Goal: Obtain resource: Download file/media

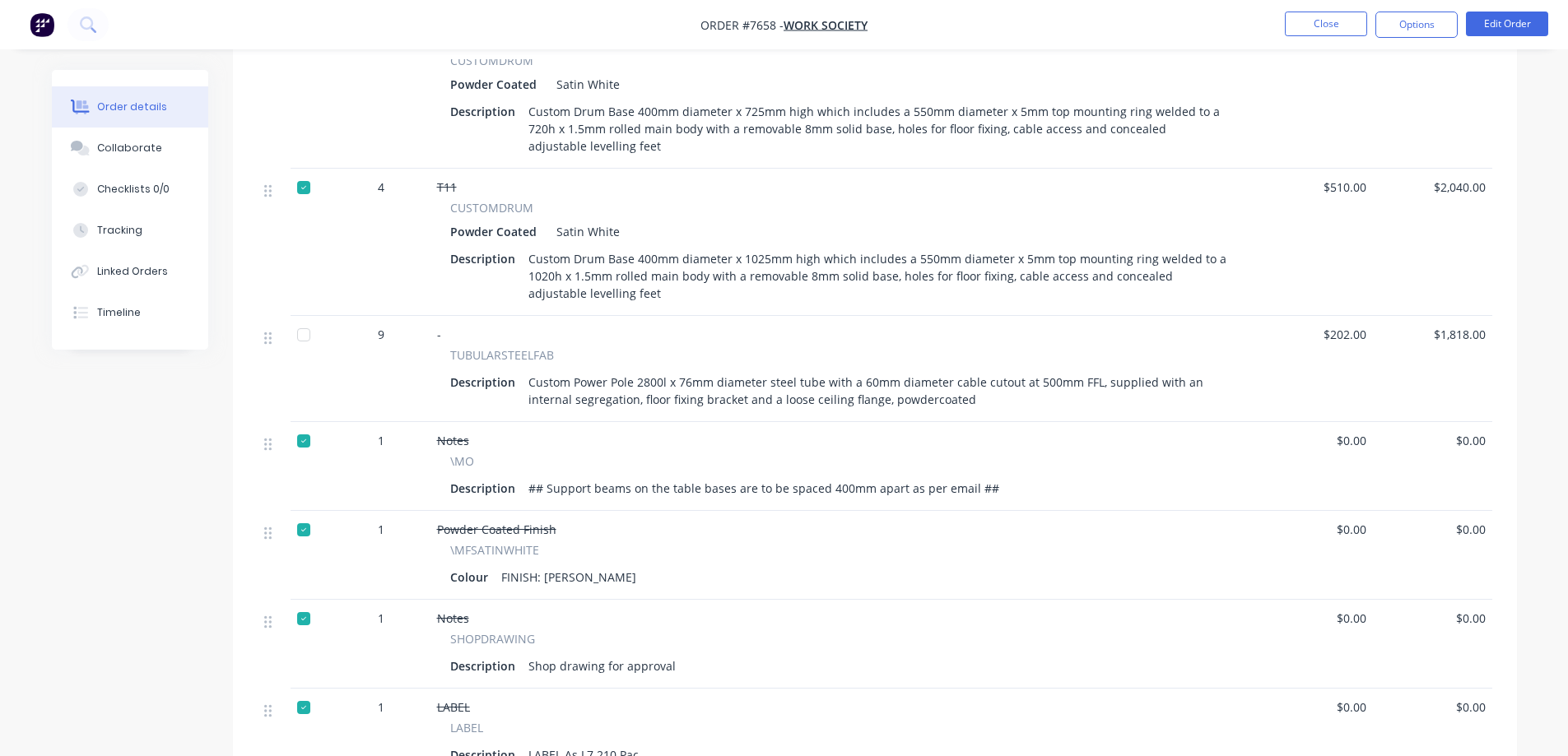
scroll to position [1810, 0]
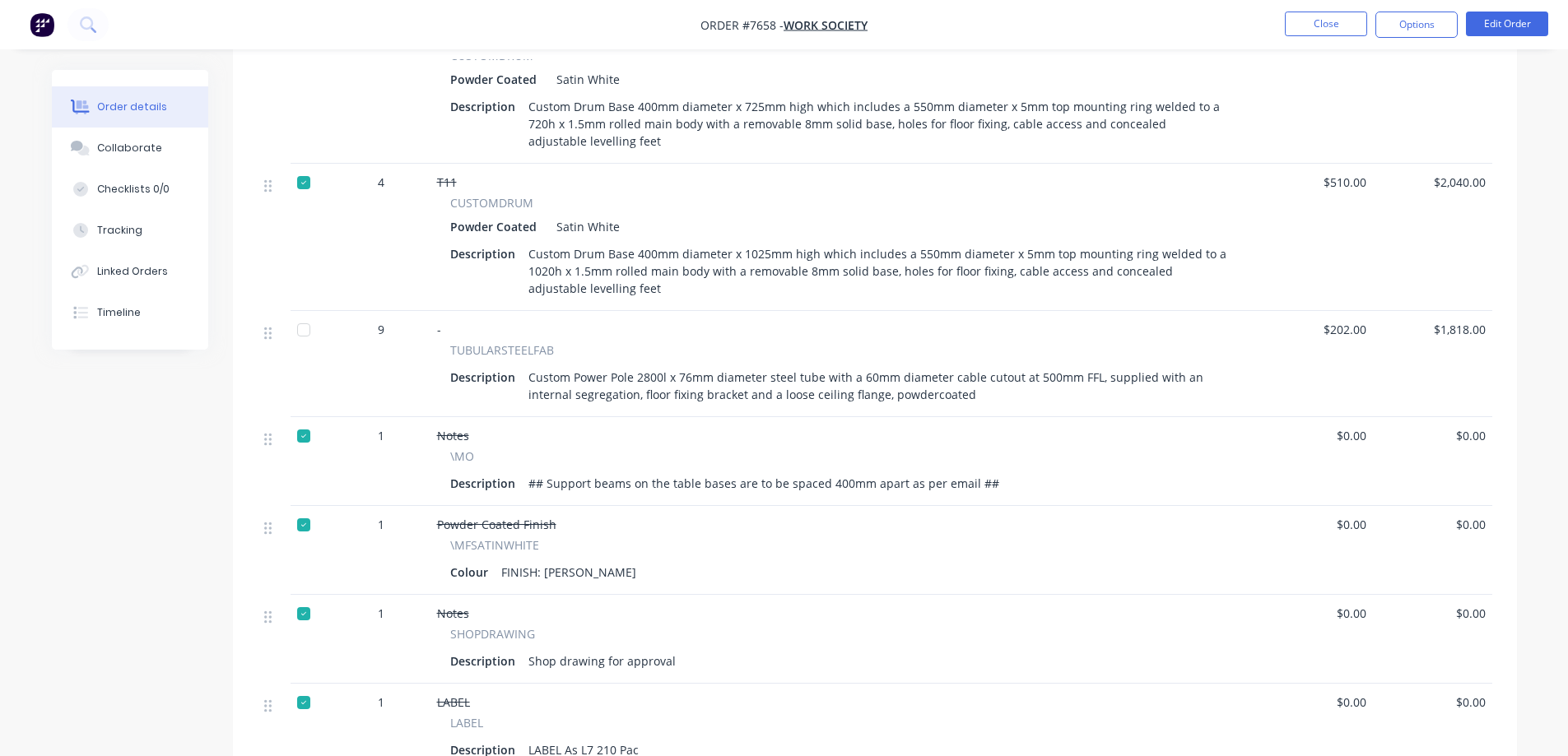
drag, startPoint x: 306, startPoint y: 329, endPoint x: 442, endPoint y: 400, distance: 153.4
click at [306, 329] on div at bounding box center [304, 330] width 33 height 33
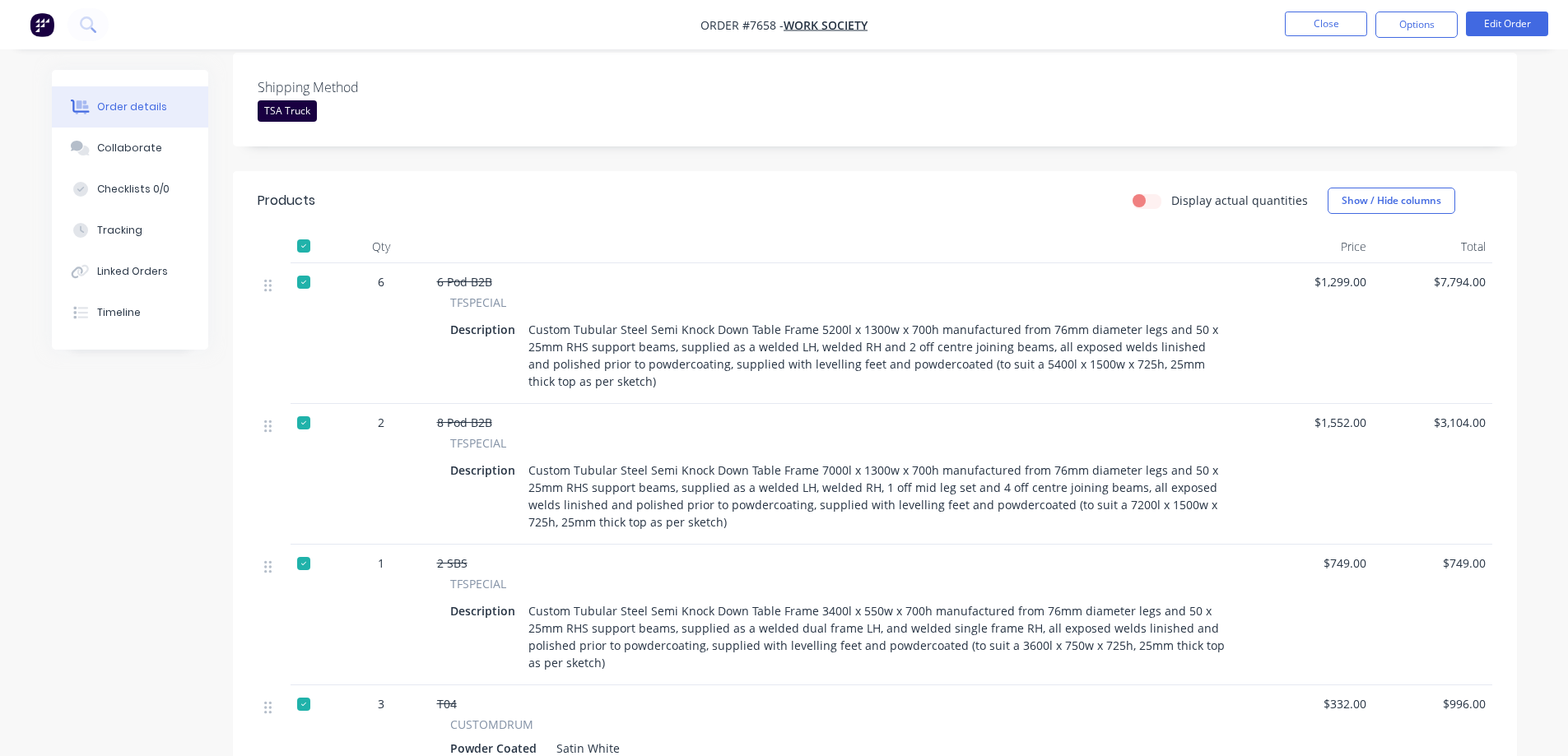
scroll to position [0, 0]
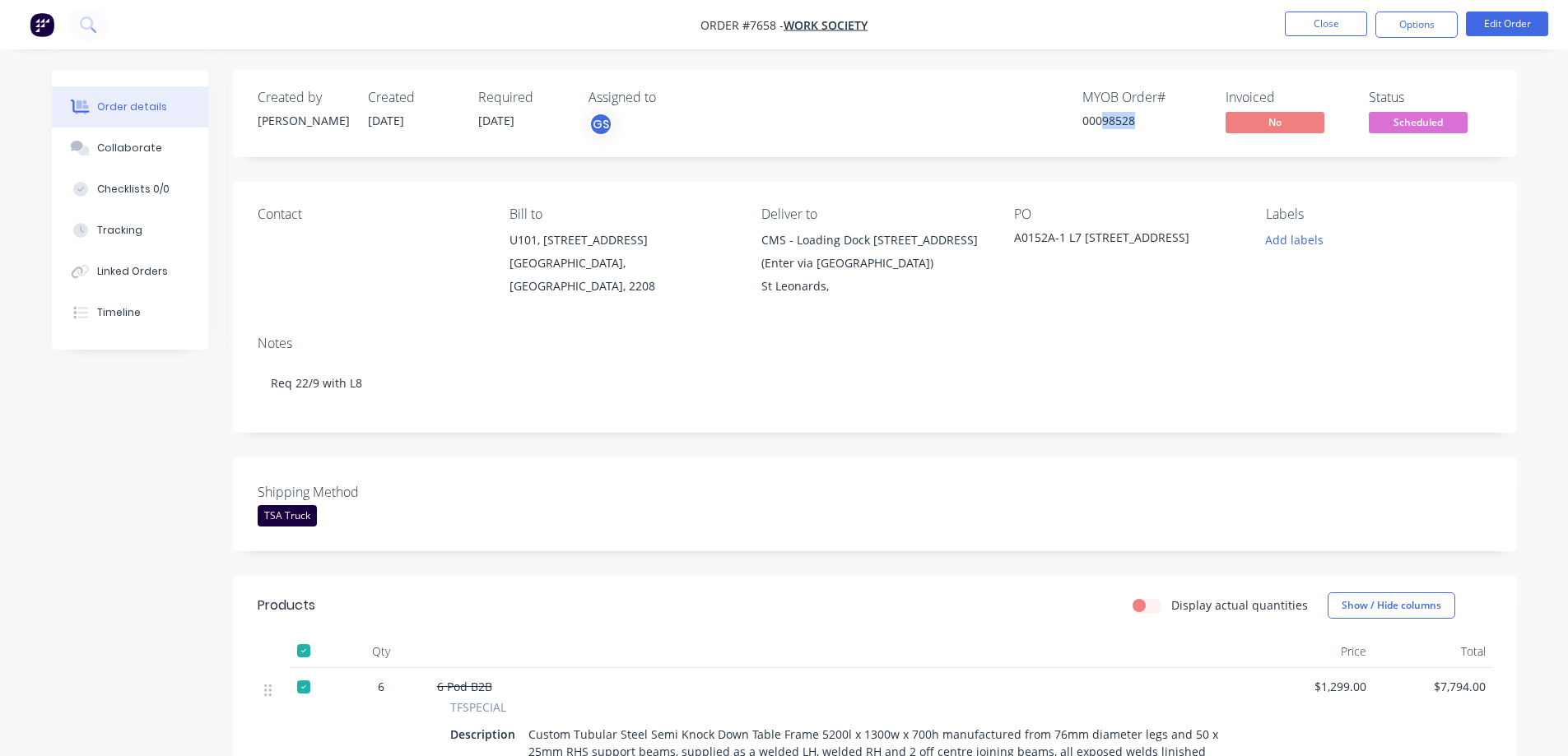
drag, startPoint x: 1101, startPoint y: 122, endPoint x: 1135, endPoint y: 134, distance: 36.1
click at [1135, 134] on div "MYOB Order # 00098528" at bounding box center [1145, 114] width 123 height 48
copy div "98528"
drag, startPoint x: 1167, startPoint y: 242, endPoint x: 1017, endPoint y: 245, distance: 150.0
click at [1017, 245] on div "A0152A-1 L7 [STREET_ADDRESS]" at bounding box center [1117, 240] width 206 height 23
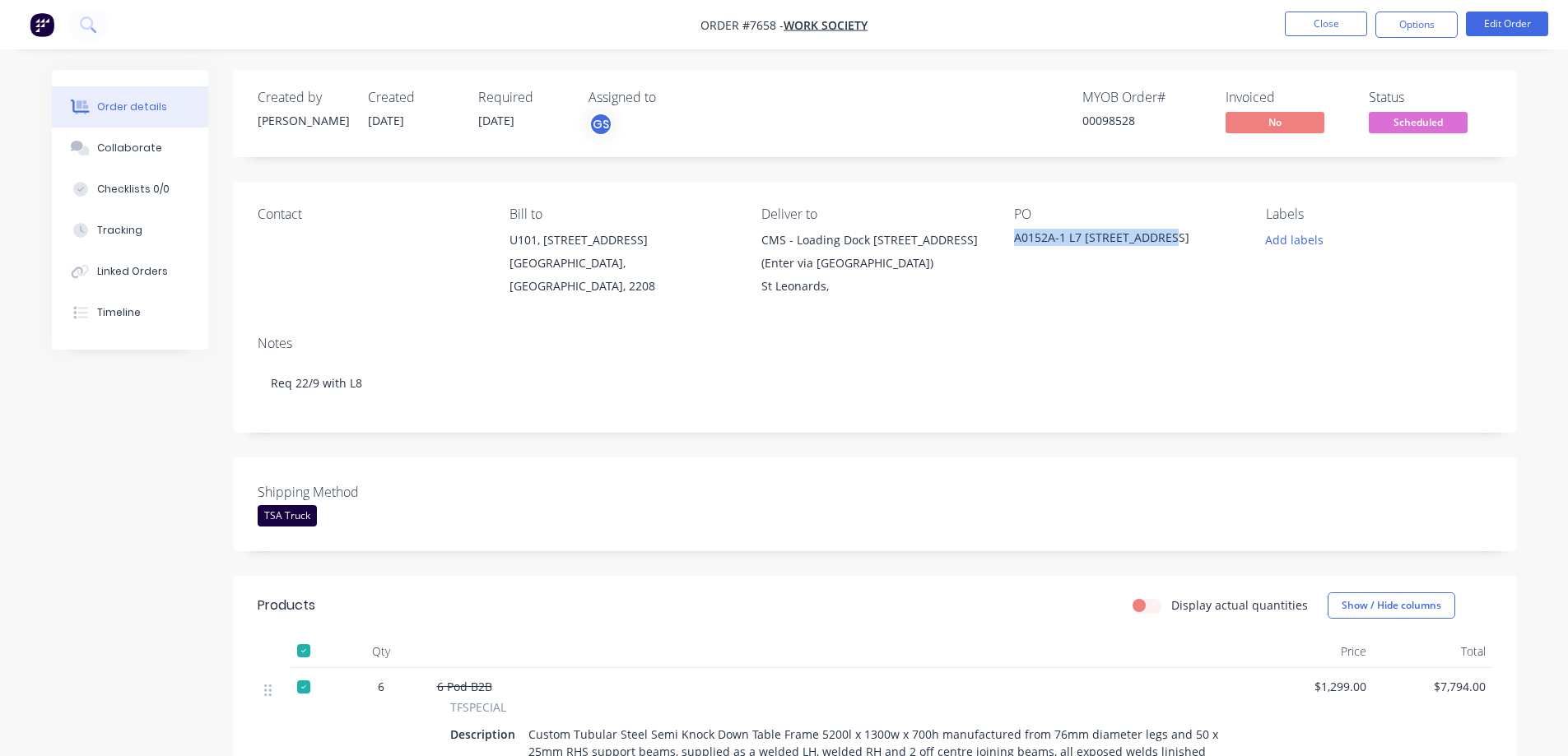
copy div "A0152A-1 L7 [STREET_ADDRESS]"
click at [1310, 16] on button "Close" at bounding box center [1326, 24] width 82 height 25
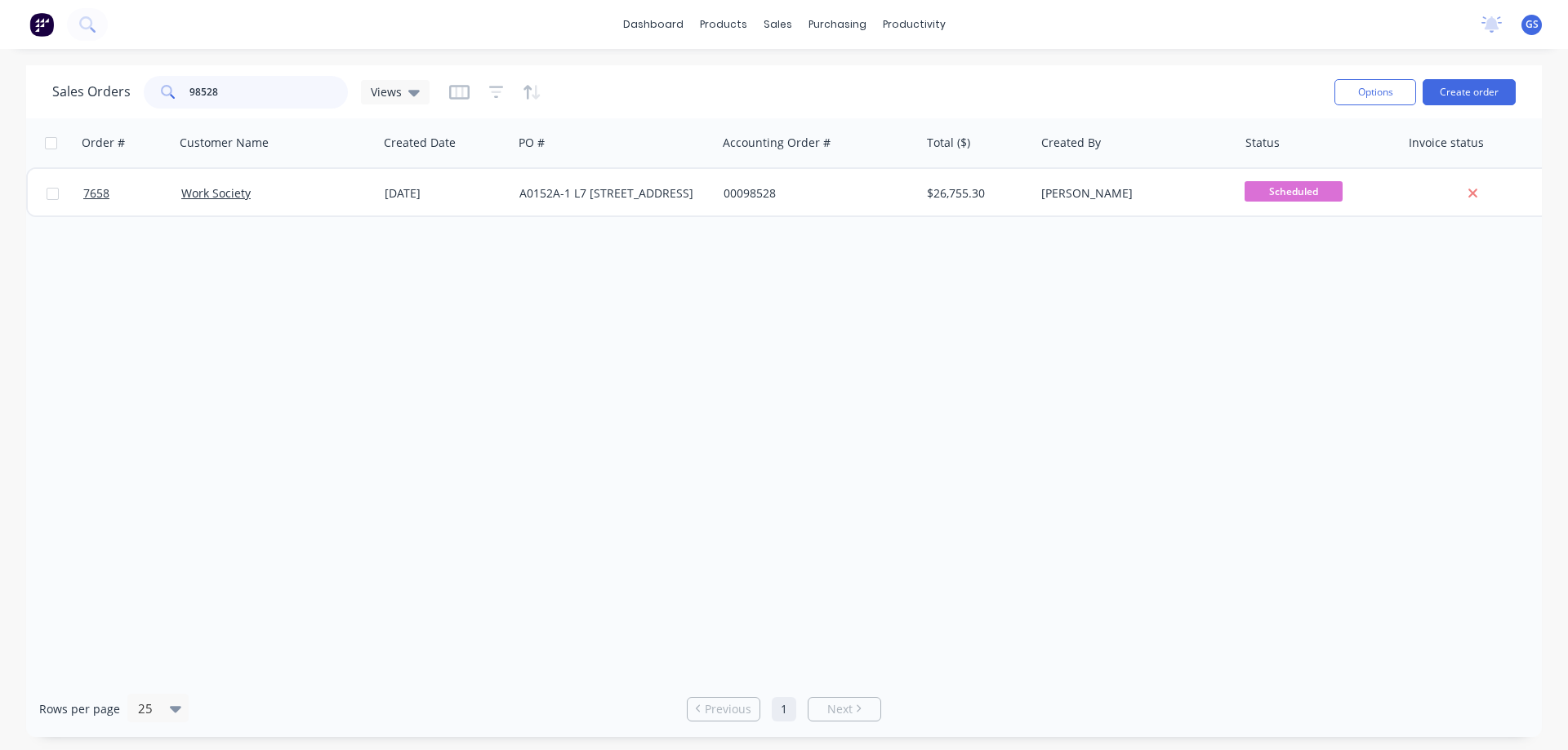
drag, startPoint x: 228, startPoint y: 93, endPoint x: 199, endPoint y: 109, distance: 33.1
click at [199, 109] on div "Sales Orders 98528 Views" at bounding box center [686, 92] width 1269 height 40
type input "98679"
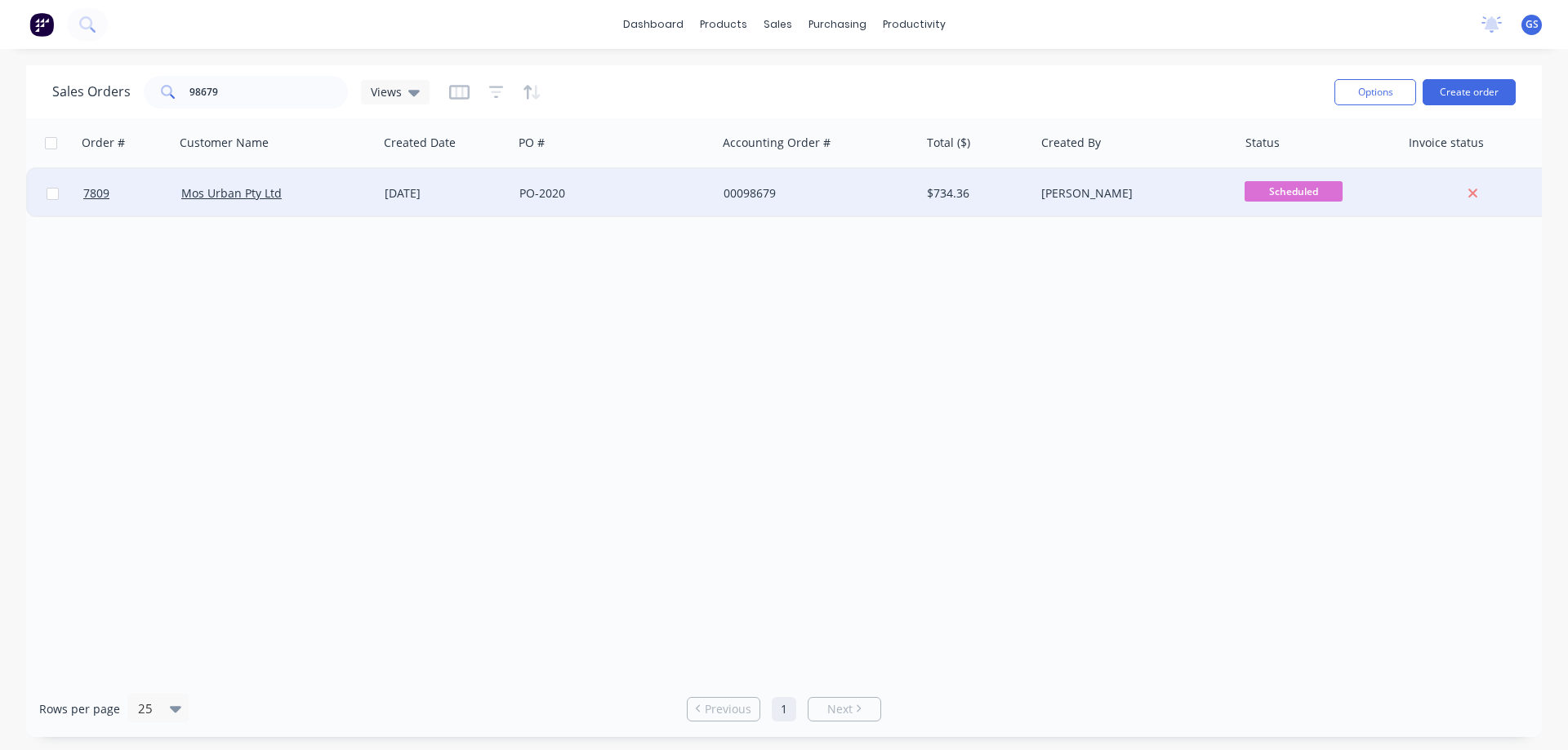
click at [319, 207] on div "Mos Urban Pty Ltd" at bounding box center [276, 193] width 204 height 49
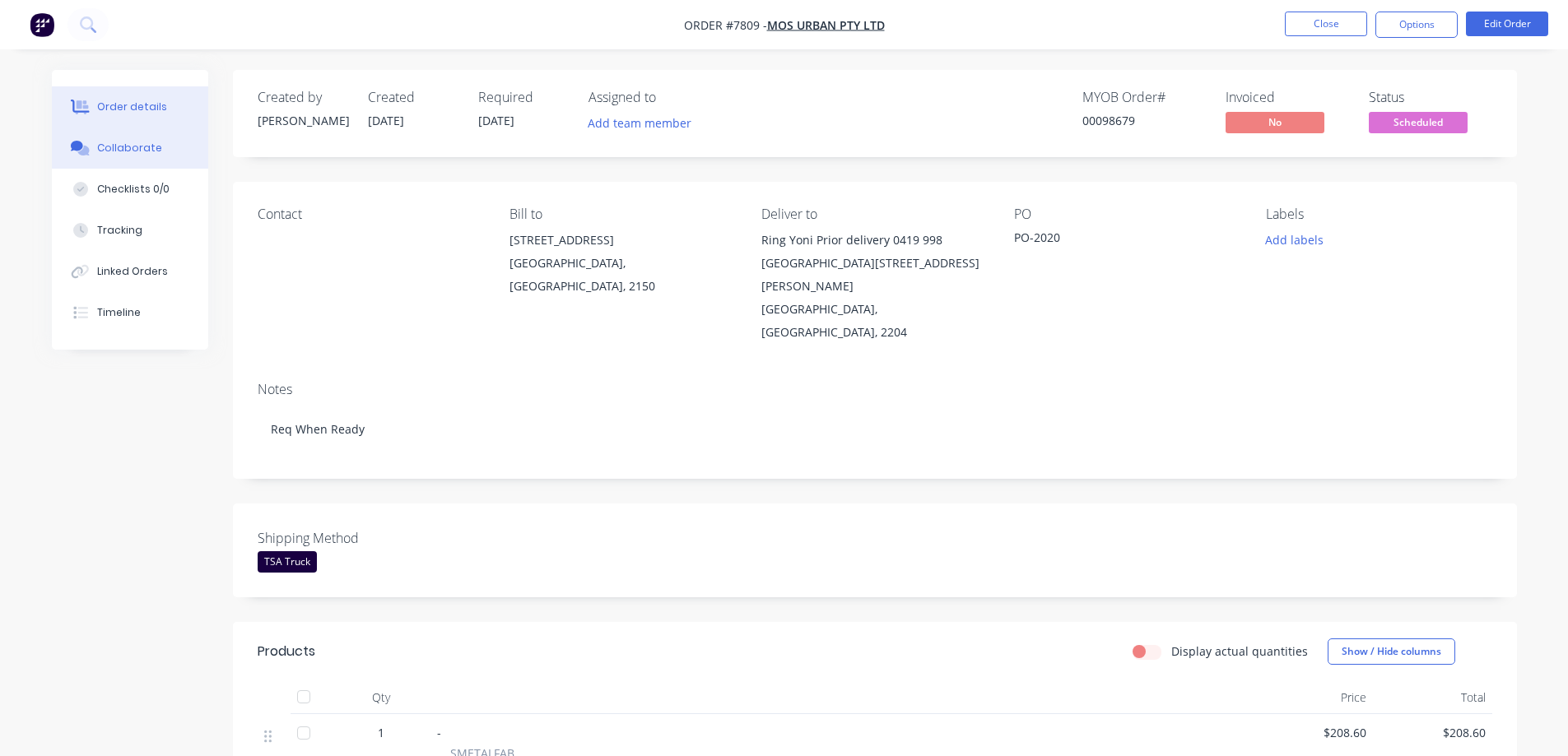
click at [135, 155] on div "Collaborate" at bounding box center [130, 148] width 65 height 15
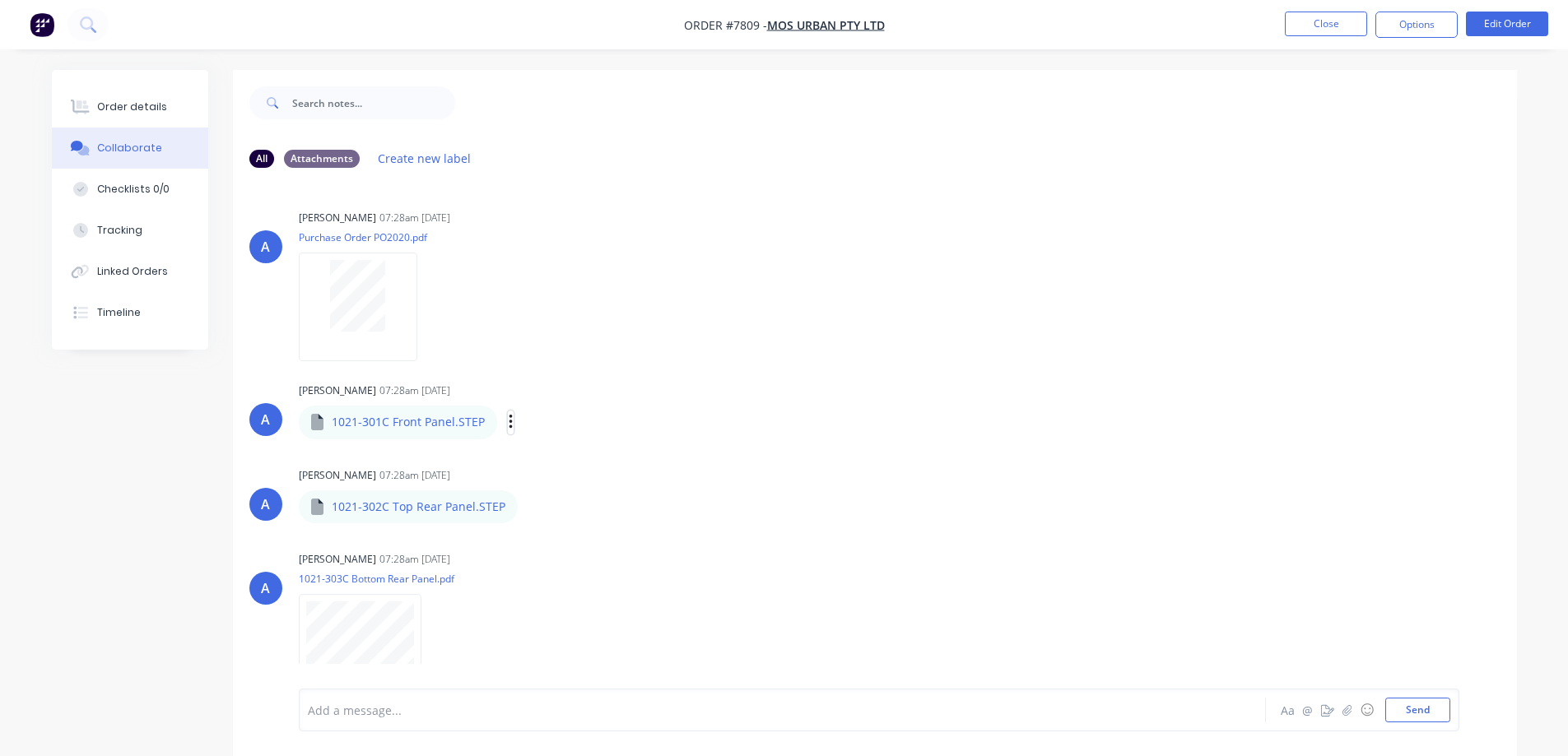
click at [509, 424] on icon "button" at bounding box center [511, 422] width 5 height 19
click at [561, 465] on button "Download" at bounding box center [618, 466] width 185 height 37
click at [529, 505] on icon "button" at bounding box center [531, 506] width 4 height 15
click at [574, 513] on button "Labels" at bounding box center [639, 513] width 185 height 37
click at [880, 327] on div "A [PERSON_NAME] 07:28am [DATE] Purchase Order PO2020.pdf Labels Download" at bounding box center [875, 280] width 1285 height 148
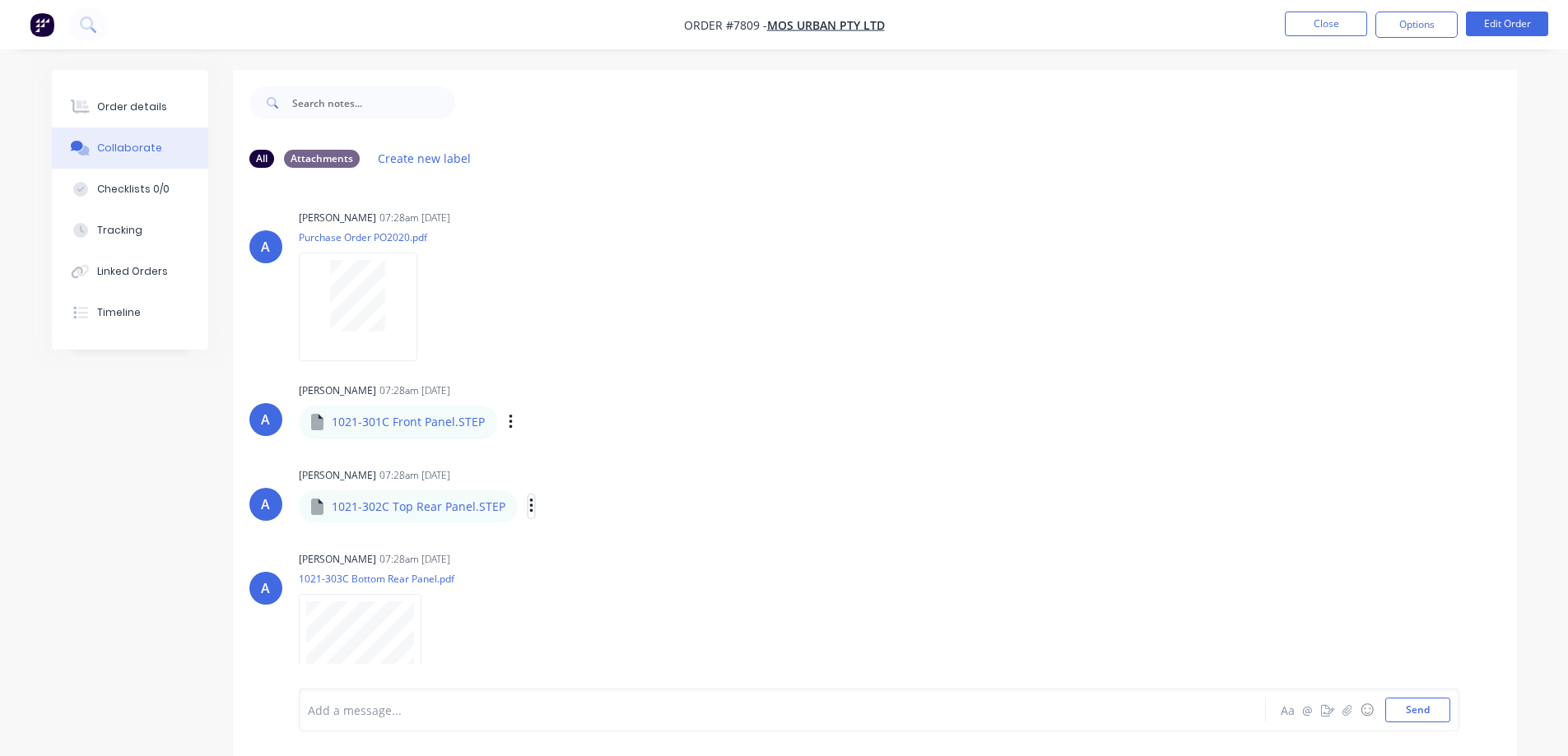
click at [529, 508] on icon "button" at bounding box center [531, 506] width 4 height 15
click at [582, 556] on div "[PERSON_NAME] 07:28am [DATE]" at bounding box center [556, 559] width 514 height 15
click at [529, 509] on icon "button" at bounding box center [531, 506] width 5 height 19
click at [591, 409] on div "1021-301C Front Panel.STEP 1021-301C Front Panel.STEP Labels Download" at bounding box center [490, 420] width 382 height 35
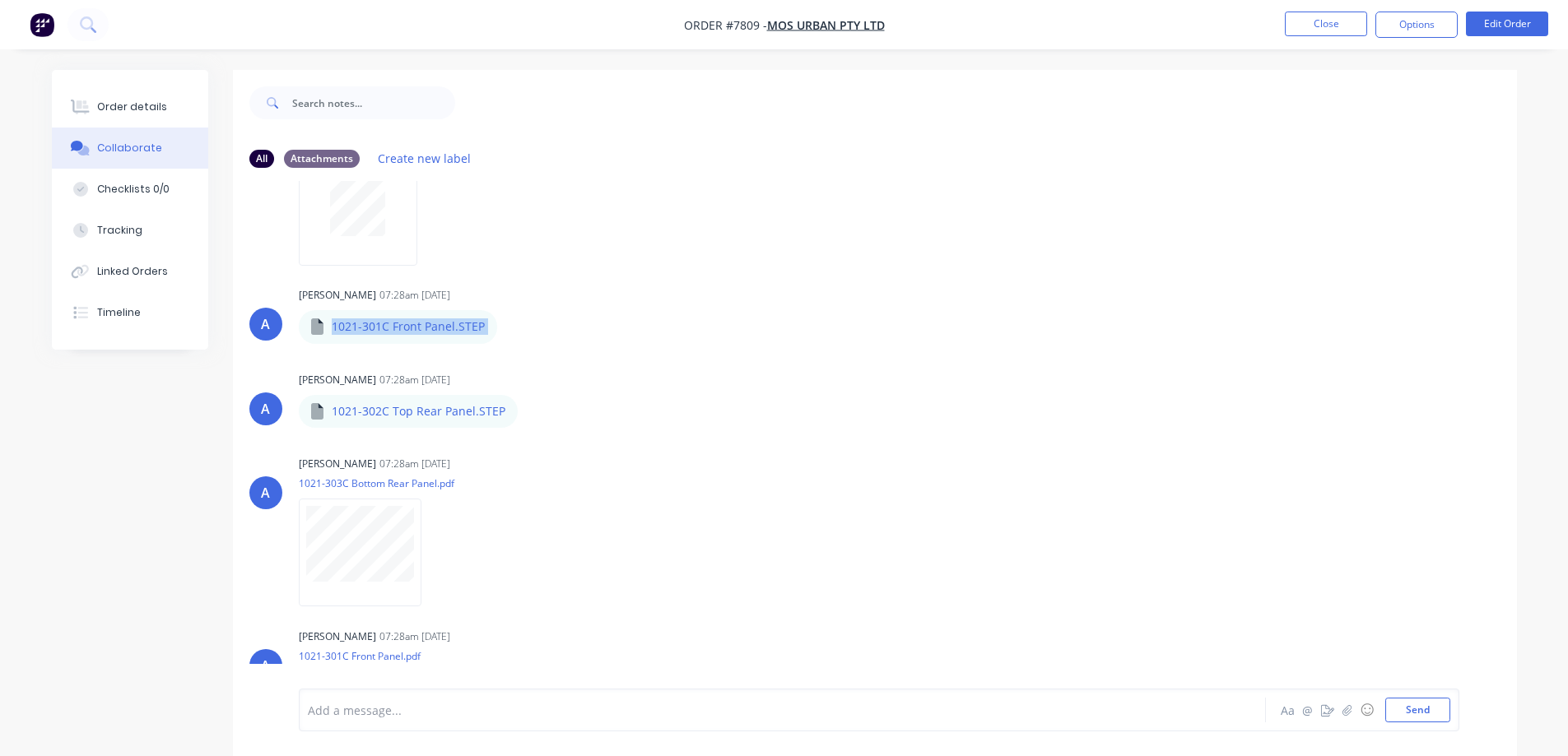
scroll to position [246, 0]
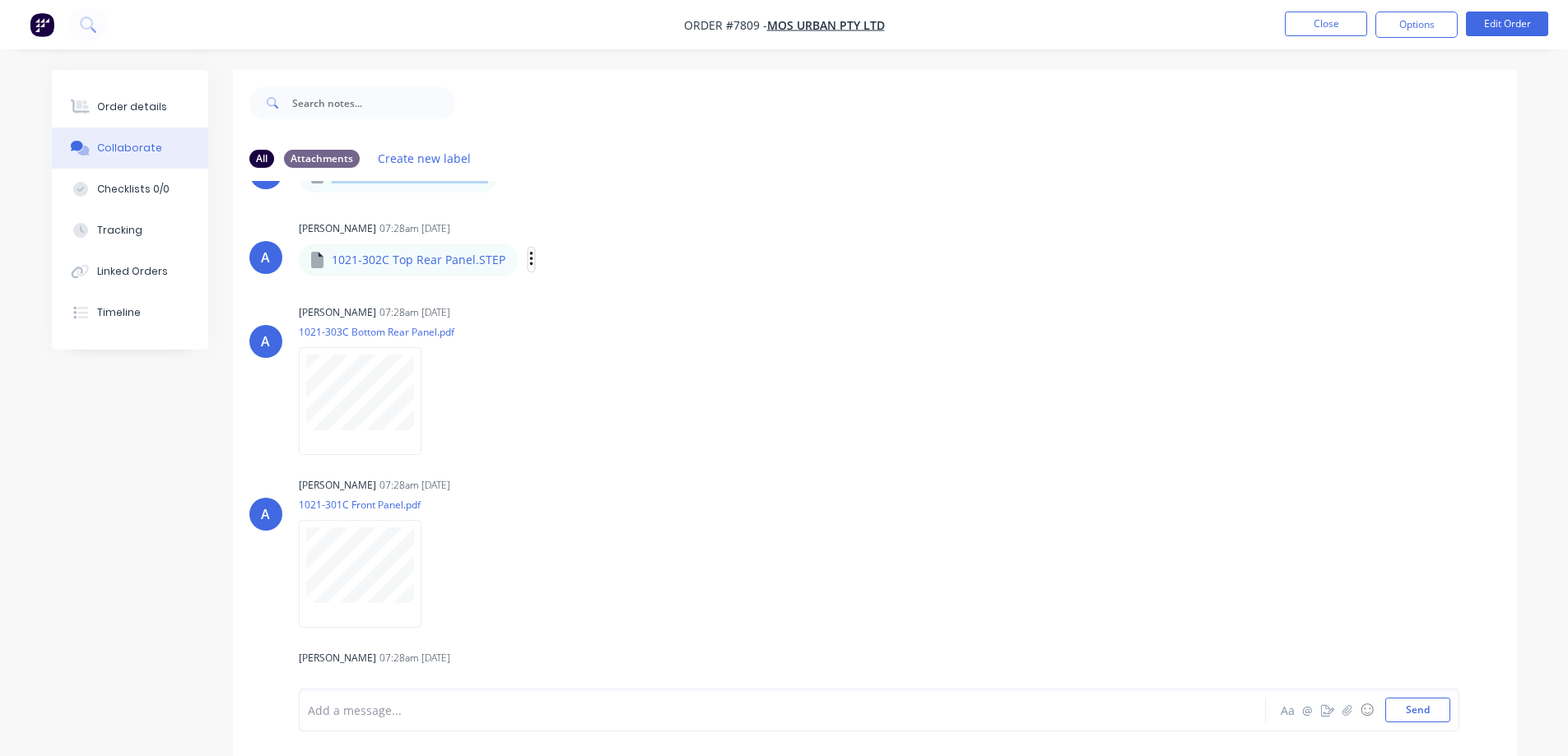
click at [529, 260] on button "button" at bounding box center [531, 259] width 6 height 24
click at [591, 309] on button "Download" at bounding box center [639, 304] width 185 height 37
click at [437, 403] on icon "button" at bounding box center [435, 401] width 5 height 19
click at [500, 449] on button "Download" at bounding box center [542, 444] width 185 height 37
click at [433, 575] on icon "button" at bounding box center [435, 574] width 5 height 19
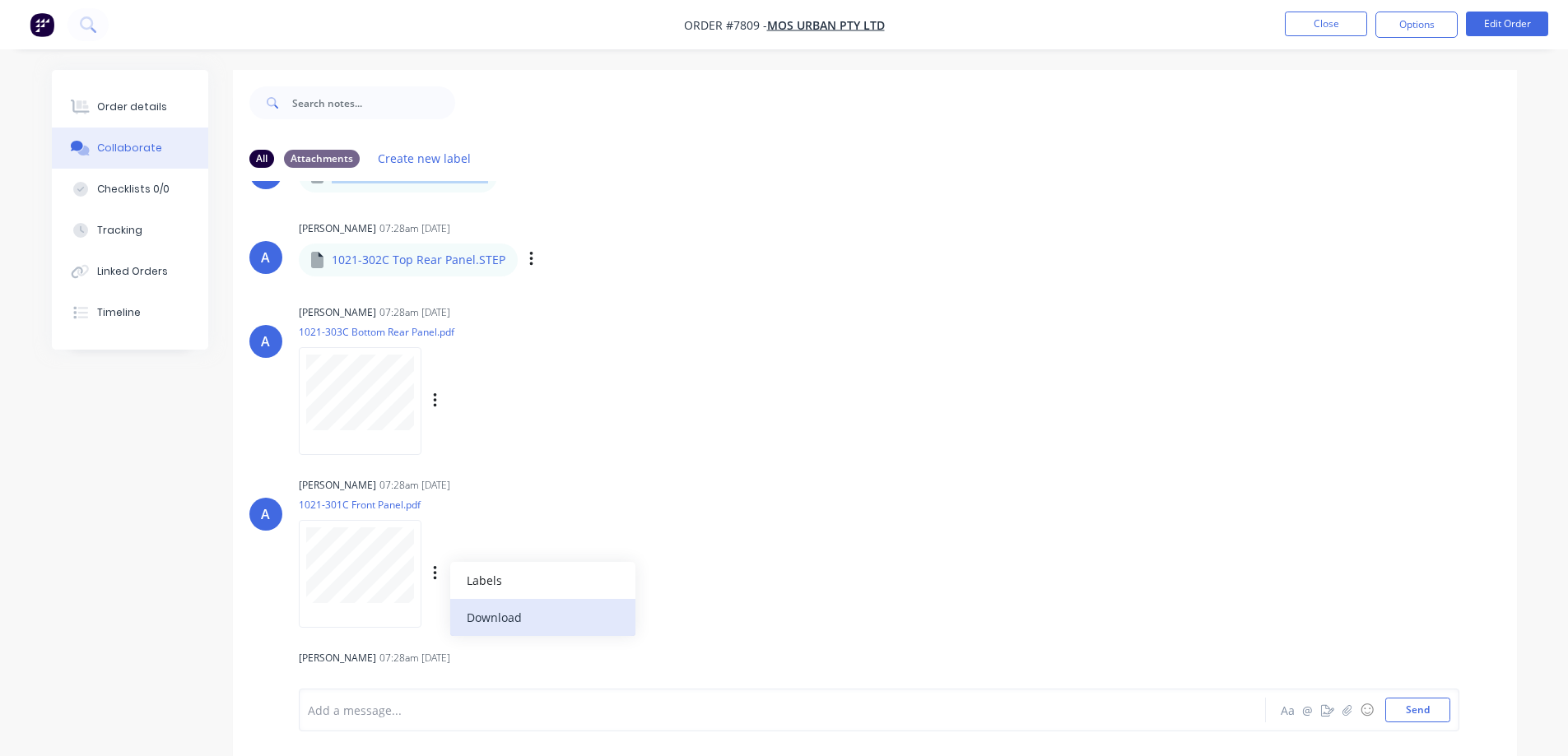
click at [528, 617] on button "Download" at bounding box center [542, 617] width 185 height 37
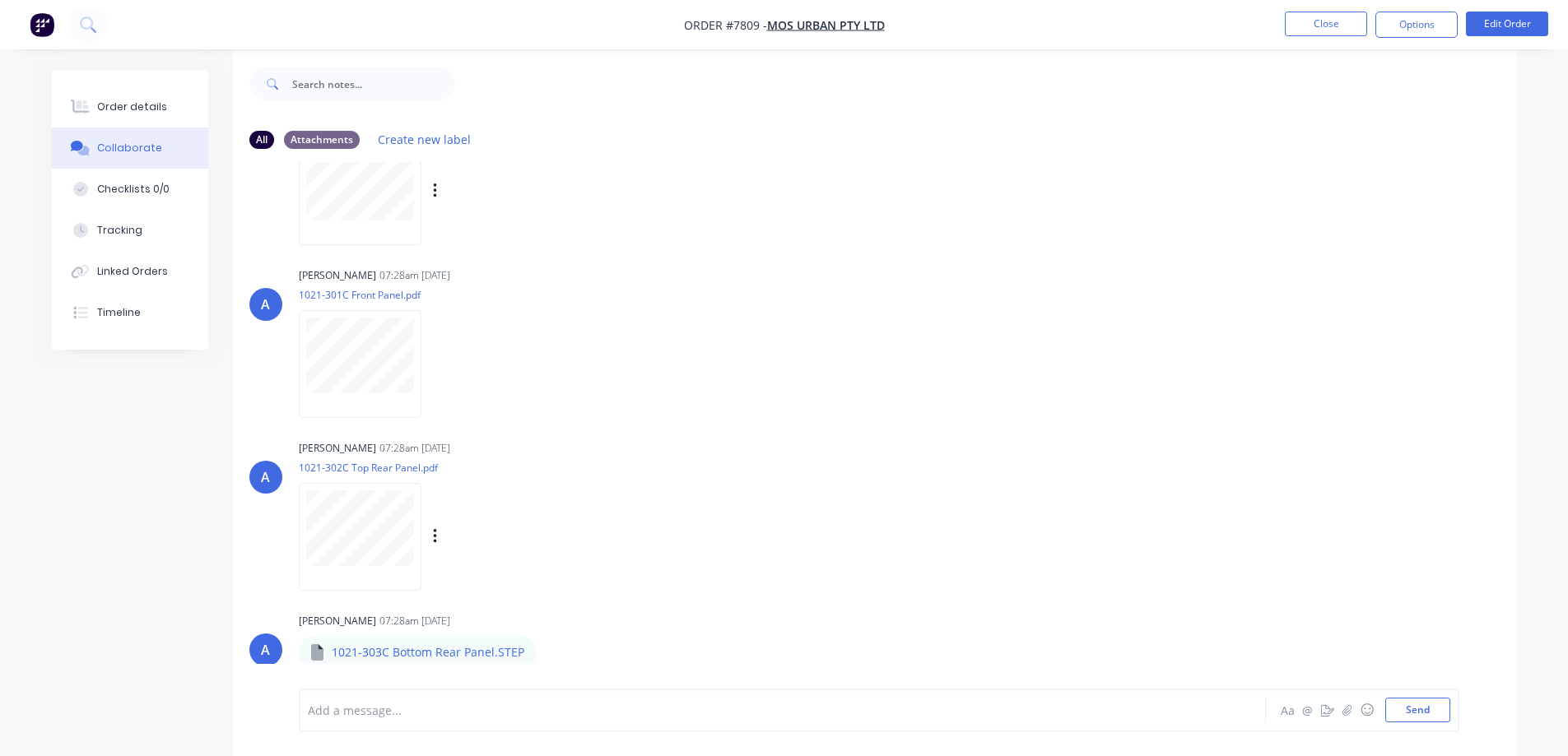
scroll to position [25, 0]
click at [432, 530] on button "button" at bounding box center [435, 532] width 6 height 24
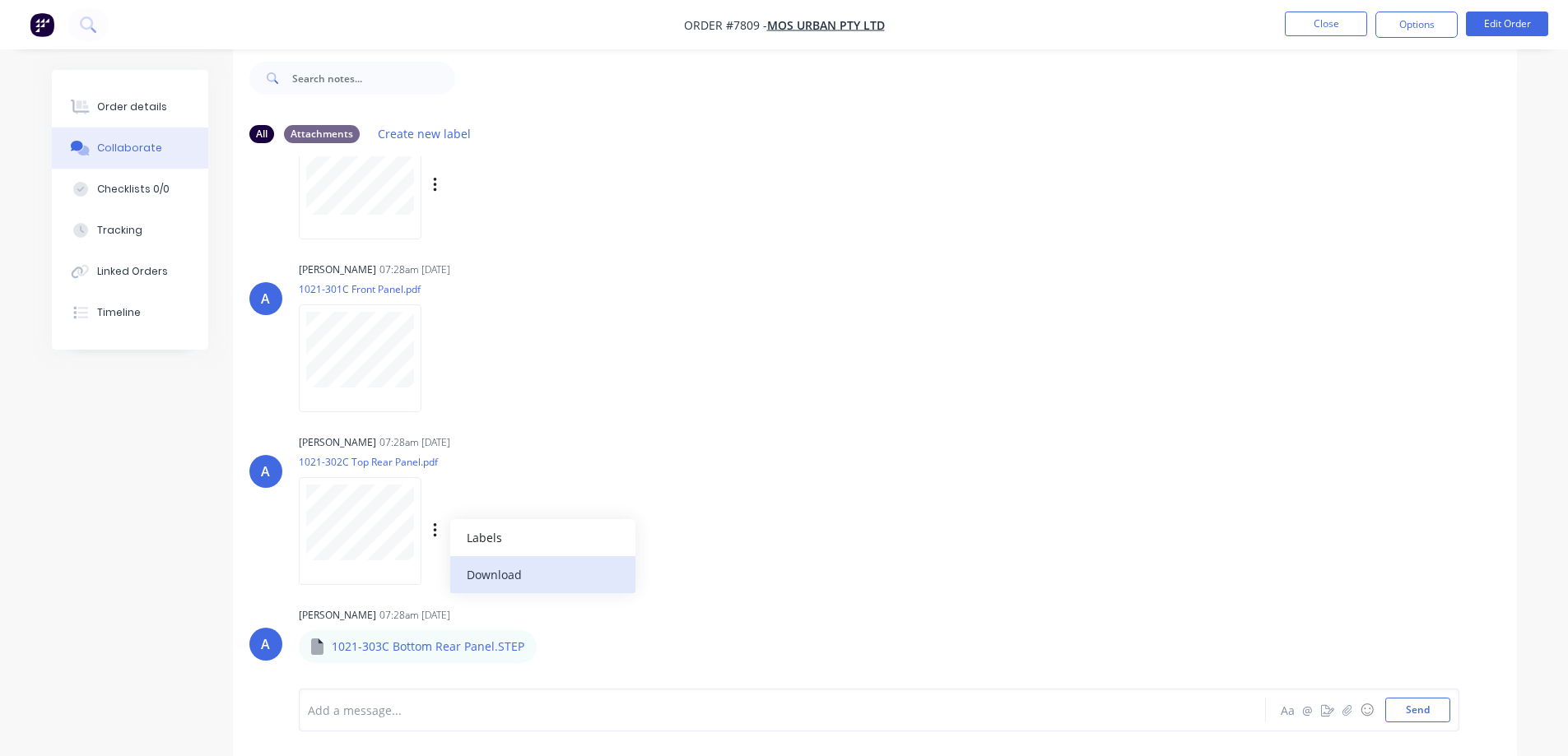
click at [510, 579] on button "Download" at bounding box center [542, 575] width 185 height 37
click at [548, 644] on icon "button" at bounding box center [550, 647] width 5 height 19
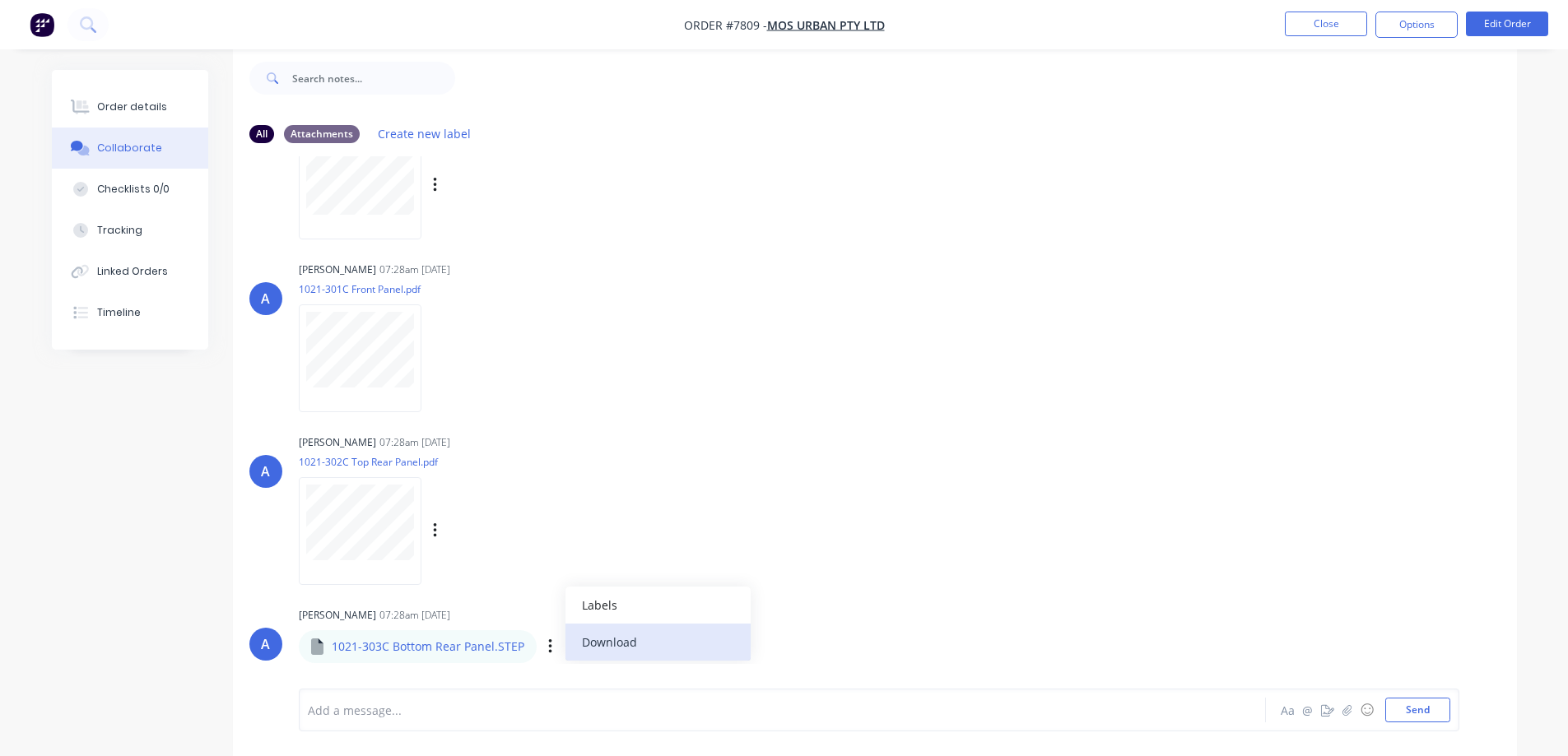
click at [605, 637] on button "Download" at bounding box center [658, 642] width 185 height 37
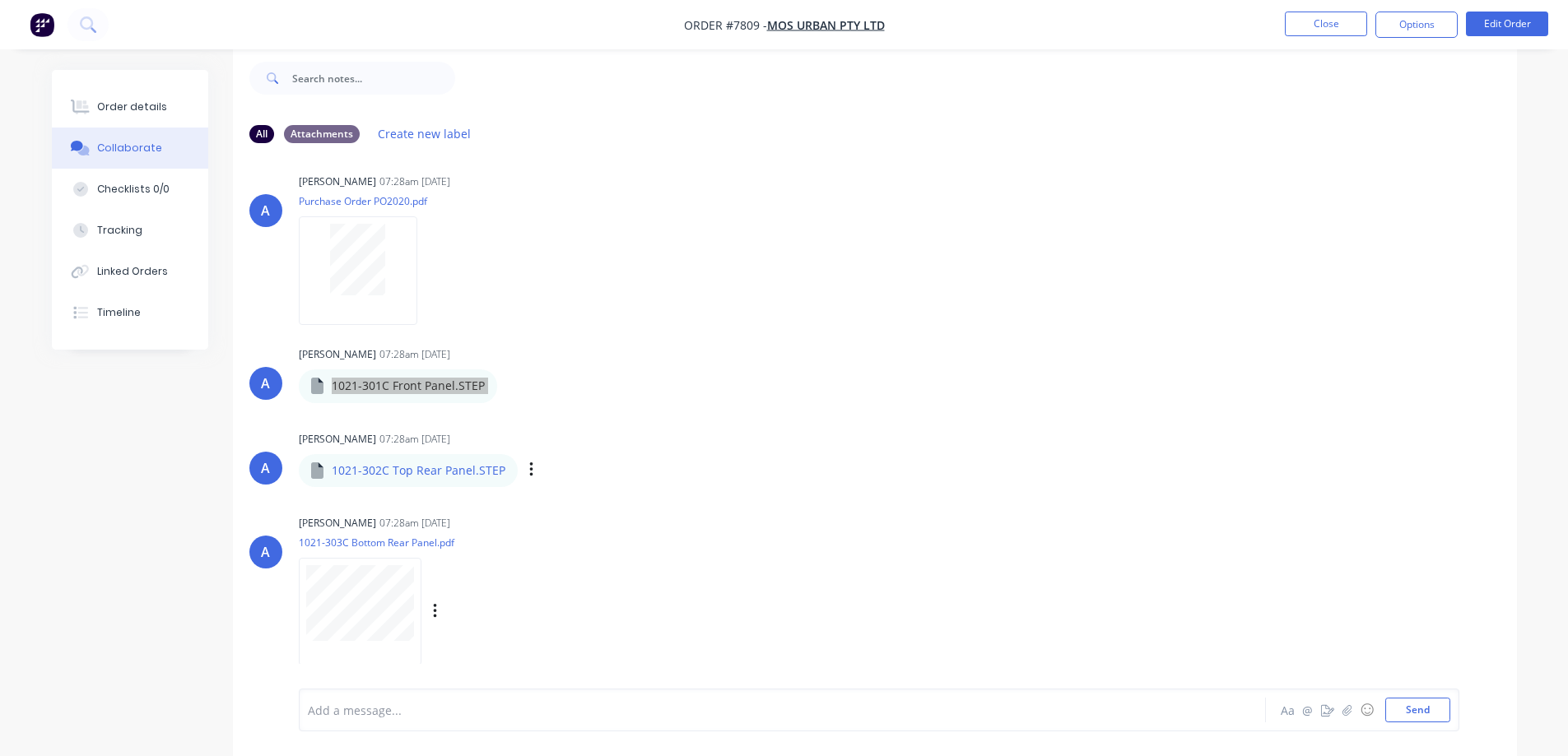
scroll to position [0, 0]
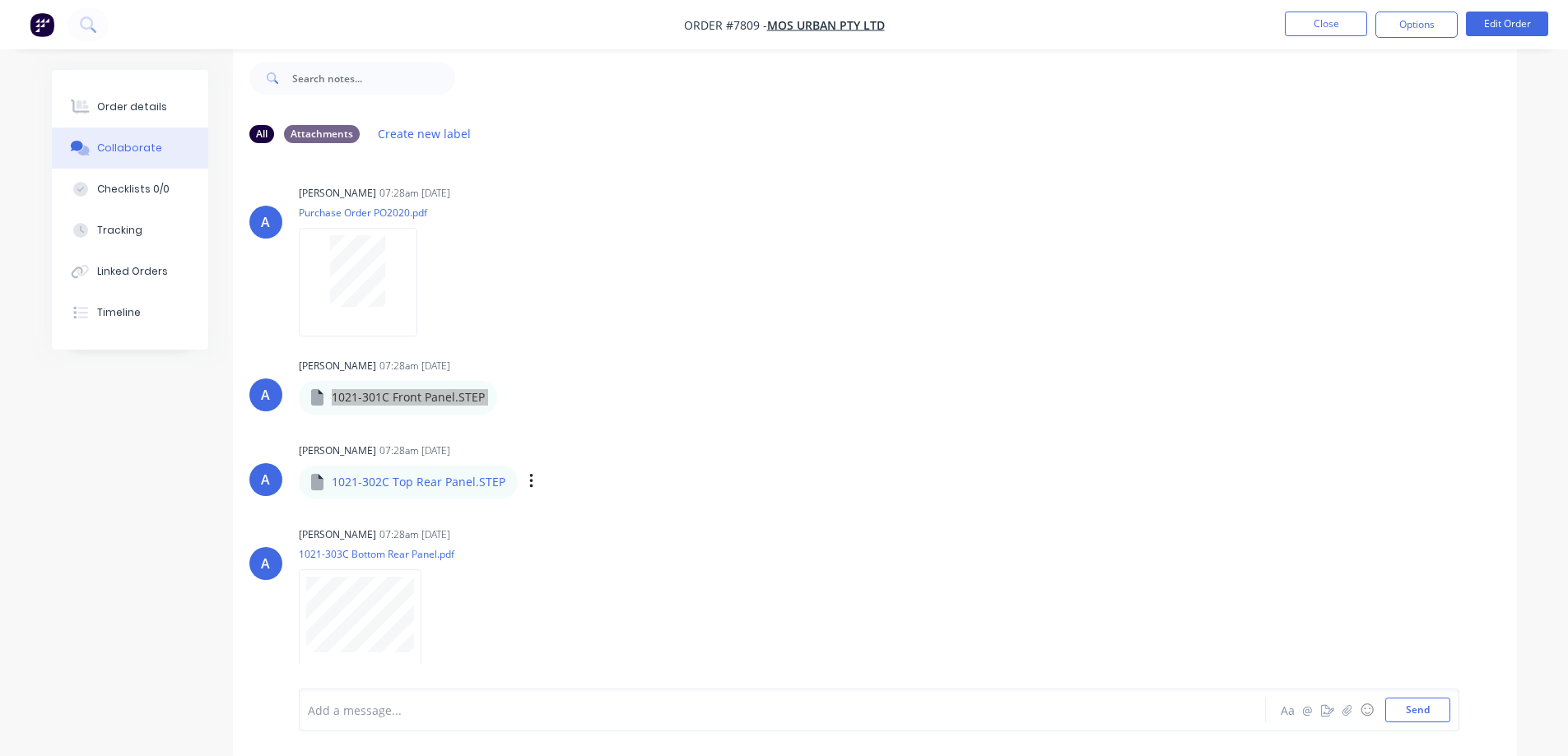
click at [120, 93] on button "Order details" at bounding box center [130, 107] width 156 height 41
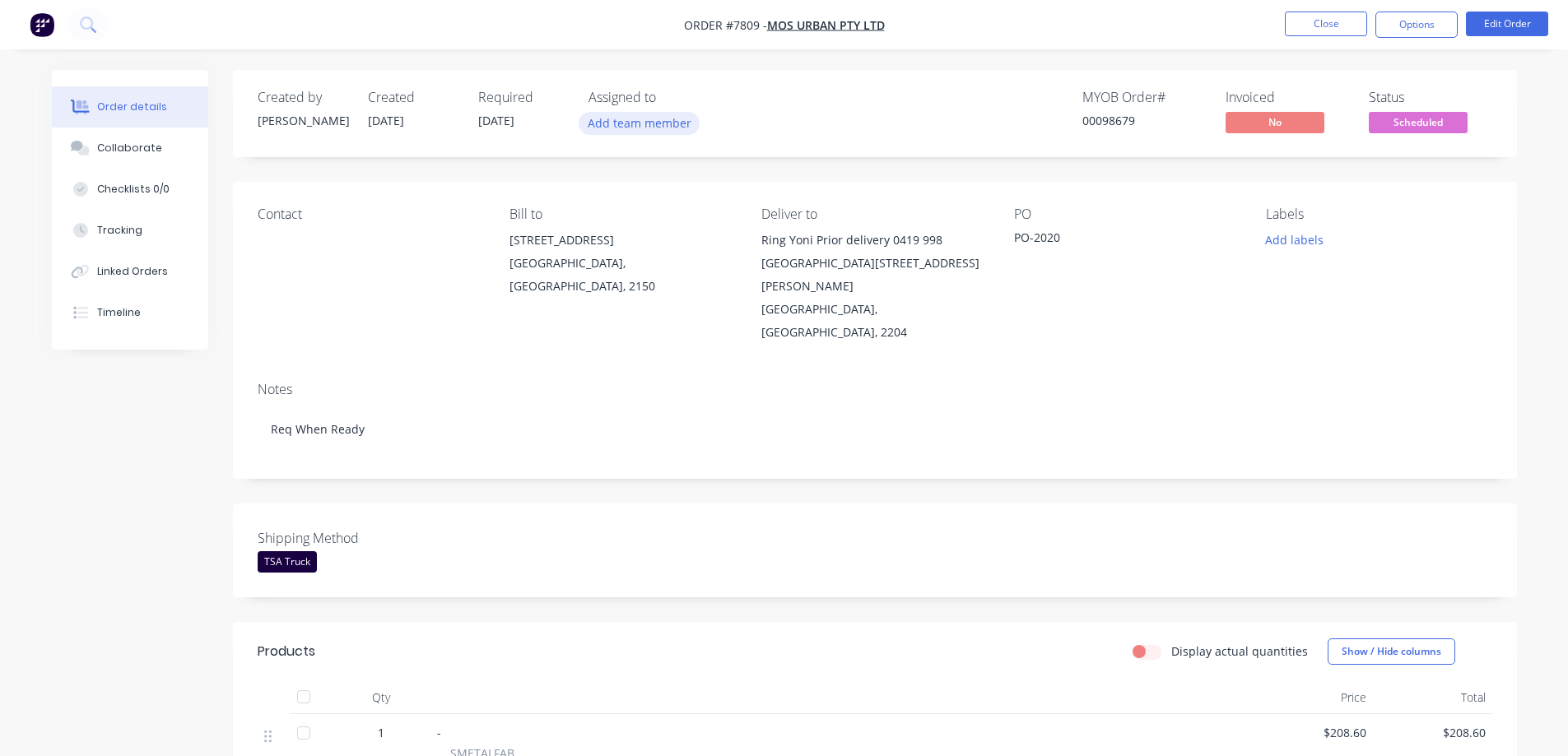
click at [651, 128] on button "Add team member" at bounding box center [640, 123] width 121 height 22
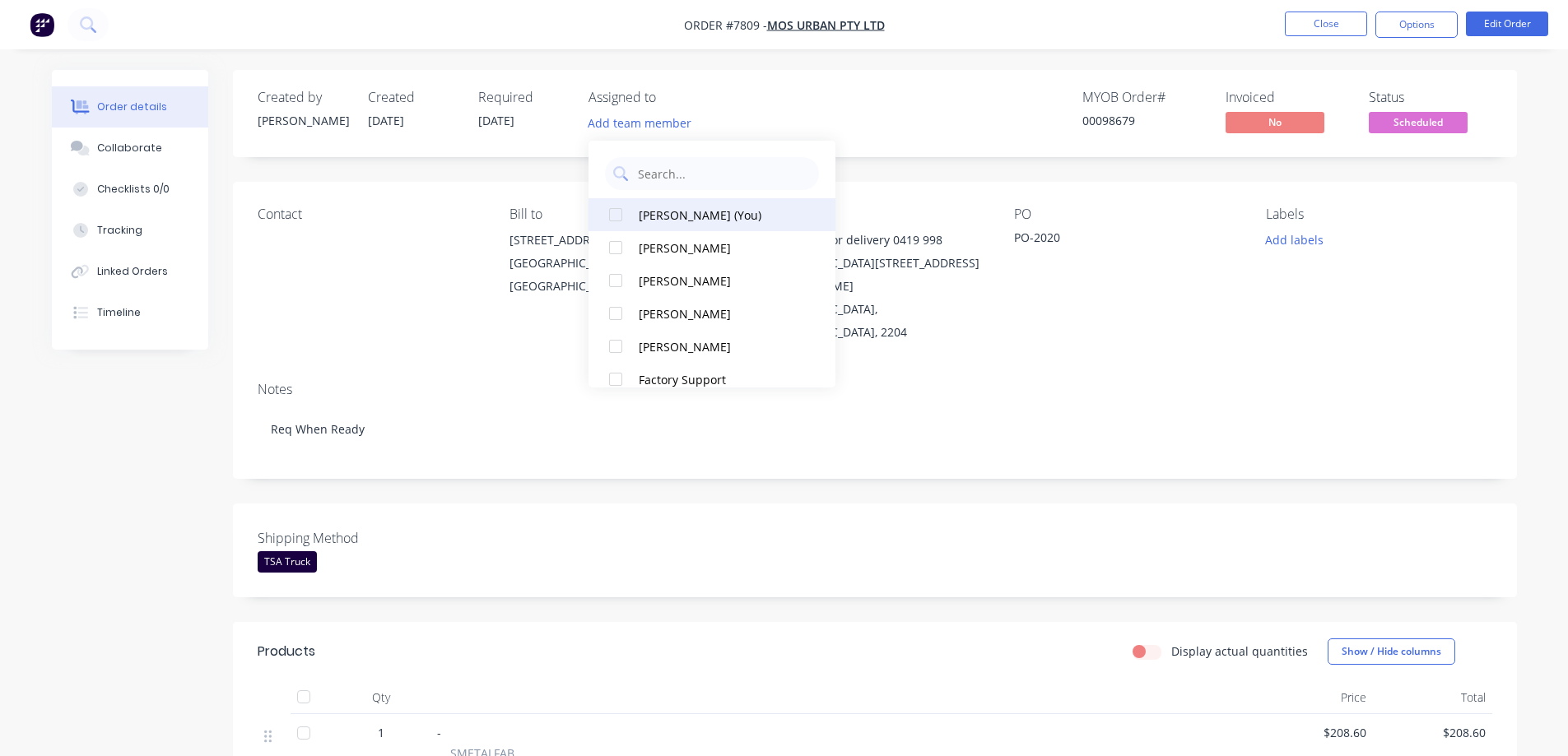
click at [669, 219] on div "[PERSON_NAME] (You)" at bounding box center [721, 215] width 165 height 17
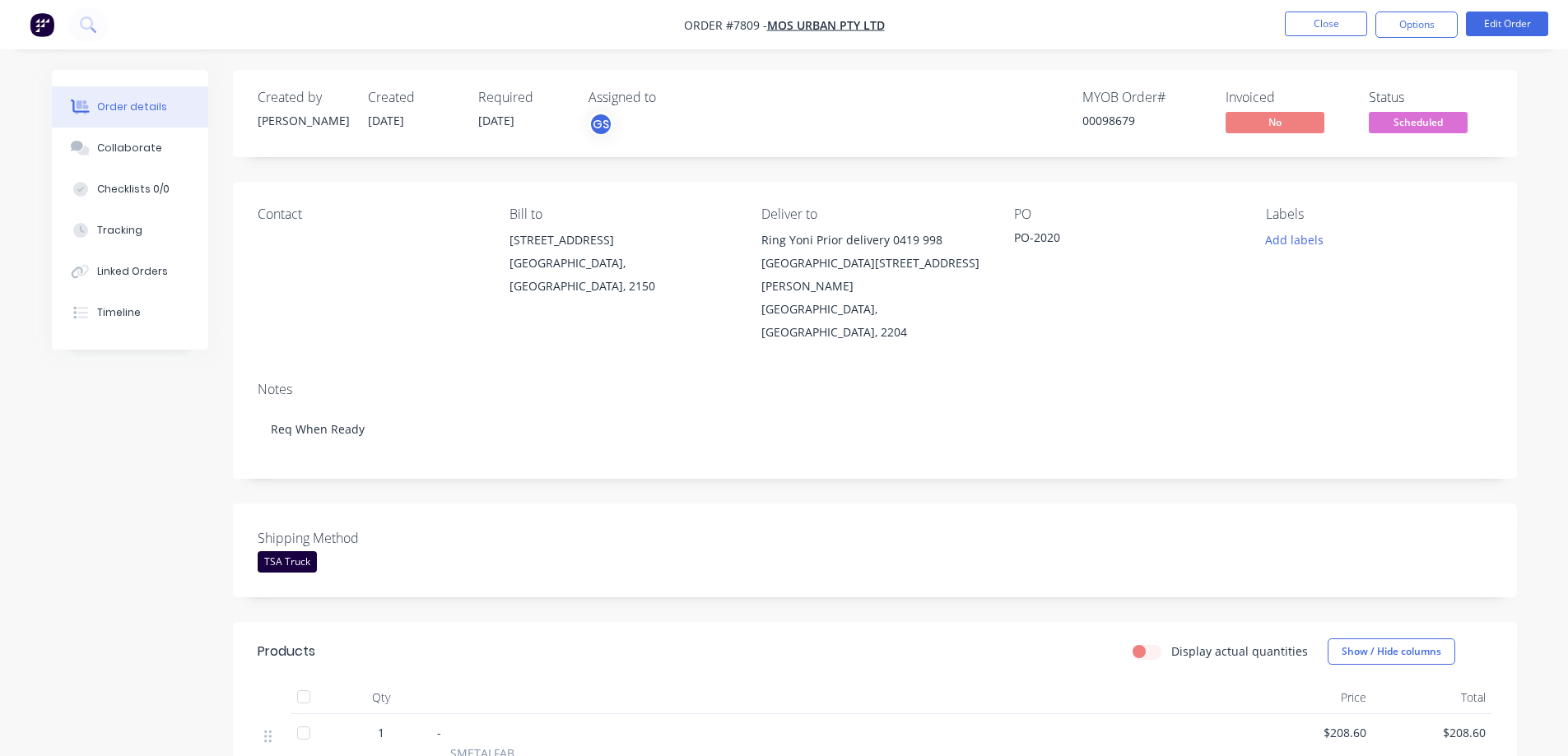
drag, startPoint x: 1101, startPoint y: 118, endPoint x: 1132, endPoint y: 141, distance: 38.6
click at [1132, 141] on div "Created by [PERSON_NAME] Created [DATE] Required [DATE] Assigned to GS MYOB Ord…" at bounding box center [875, 113] width 1285 height 87
copy div "98679"
drag, startPoint x: 1017, startPoint y: 235, endPoint x: 1063, endPoint y: 247, distance: 47.5
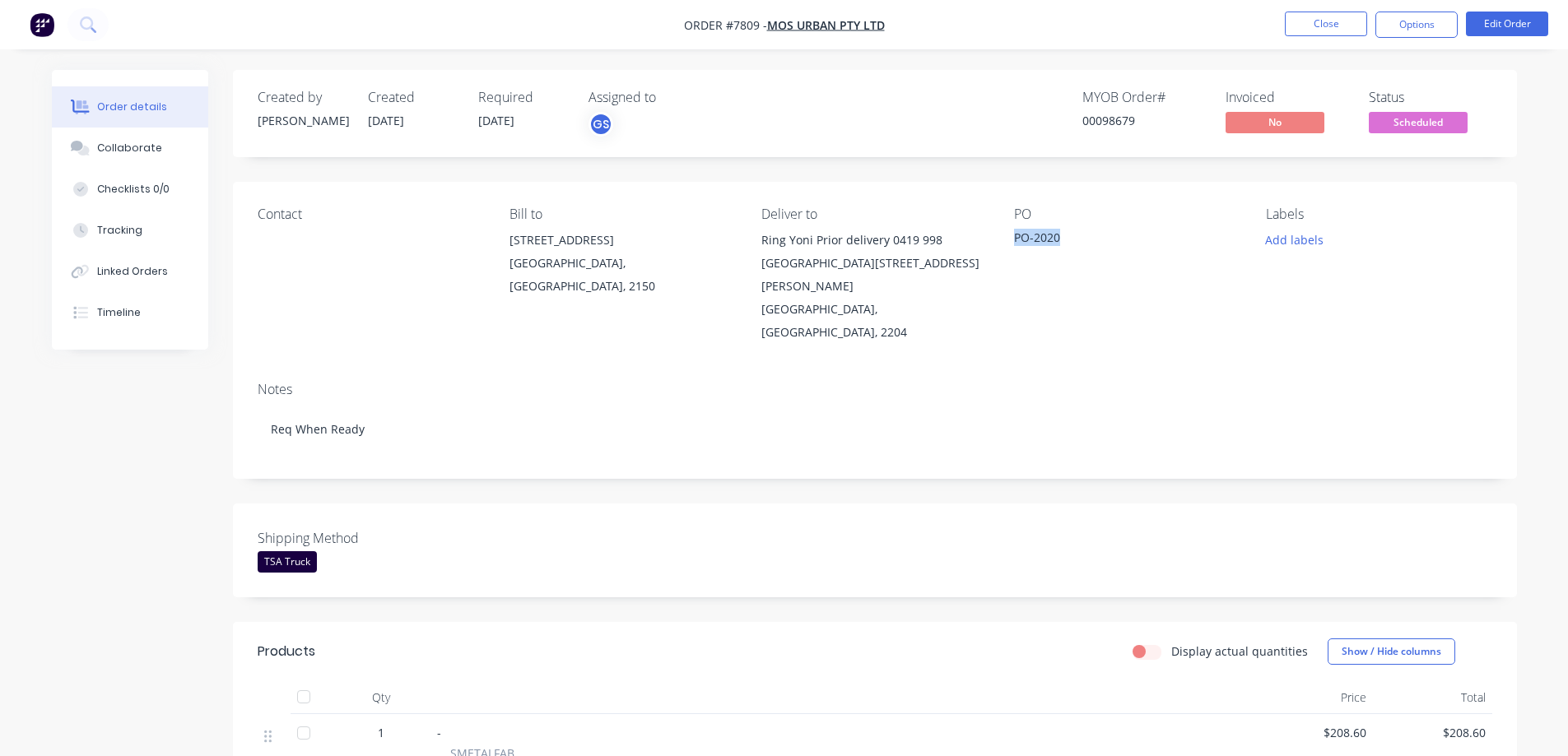
click at [1063, 247] on div "PO-2020" at bounding box center [1117, 240] width 206 height 23
copy div "PO-2020"
click at [1425, 118] on span "Scheduled" at bounding box center [1418, 122] width 98 height 20
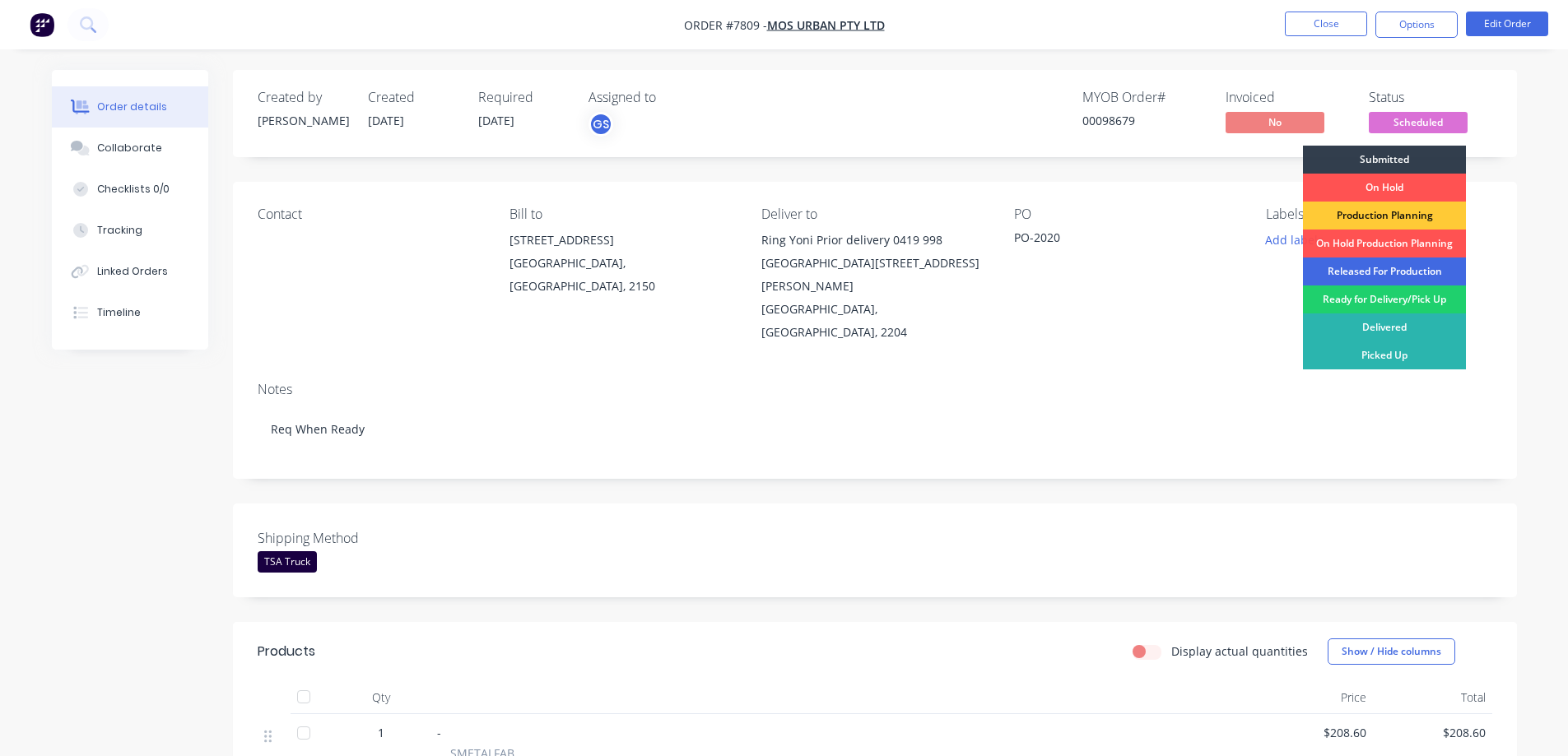
click at [1365, 272] on div "Released For Production" at bounding box center [1384, 271] width 163 height 28
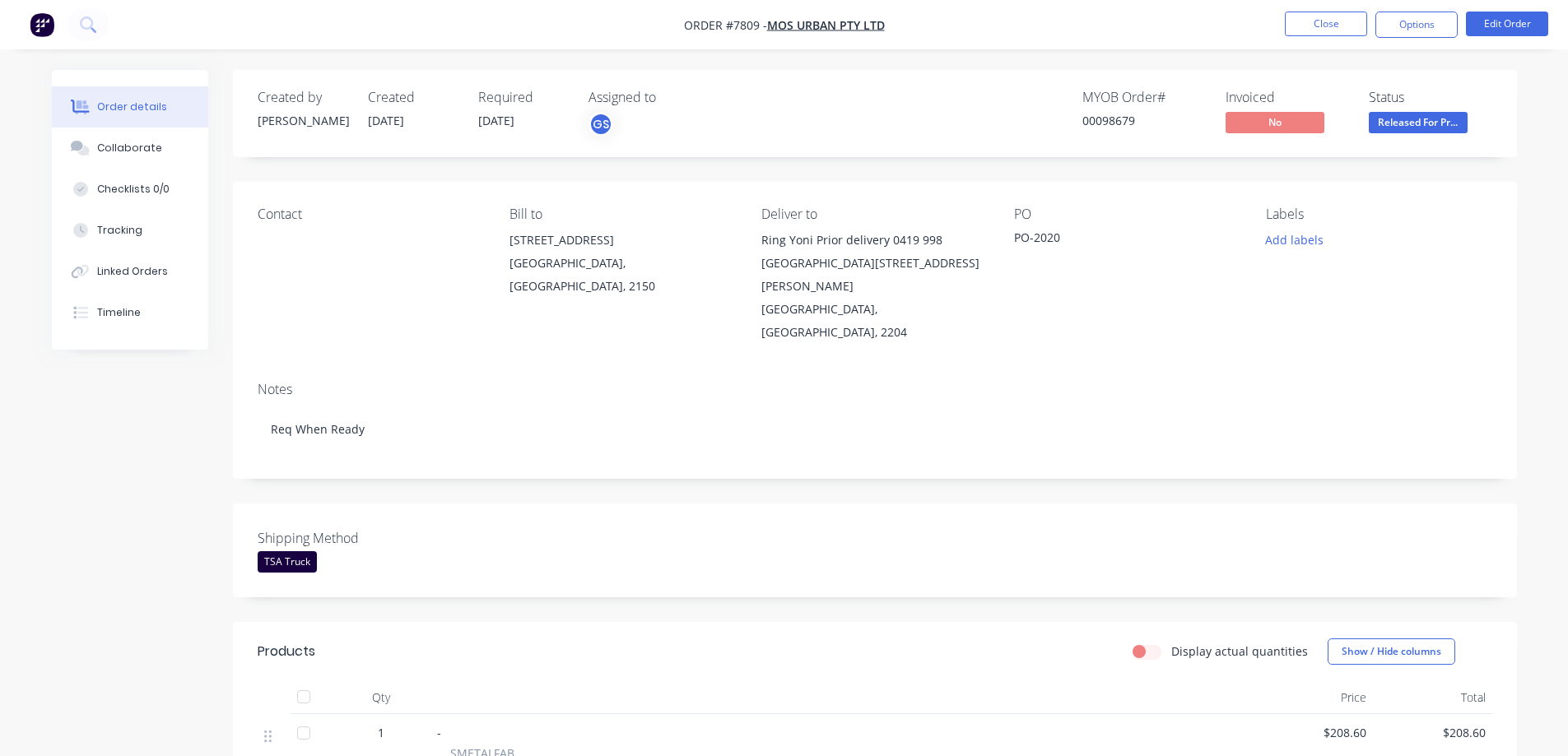
click at [1178, 382] on div "Notes" at bounding box center [875, 389] width 1235 height 16
click at [1307, 21] on button "Close" at bounding box center [1326, 24] width 82 height 25
